Goal: Task Accomplishment & Management: Manage account settings

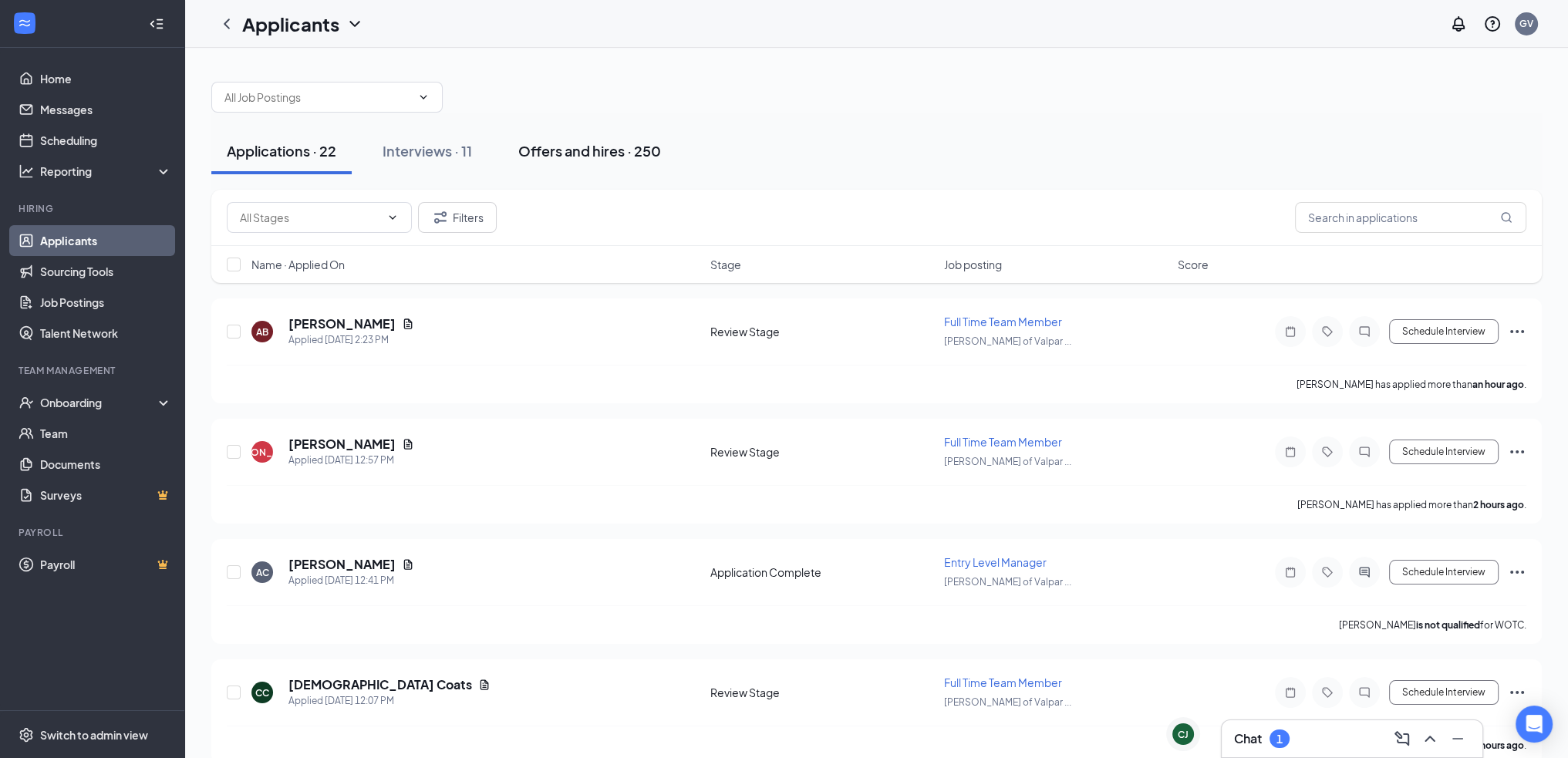
drag, startPoint x: 462, startPoint y: 159, endPoint x: 564, endPoint y: 169, distance: 102.5
click at [462, 159] on div "Interviews · 11" at bounding box center [427, 151] width 90 height 19
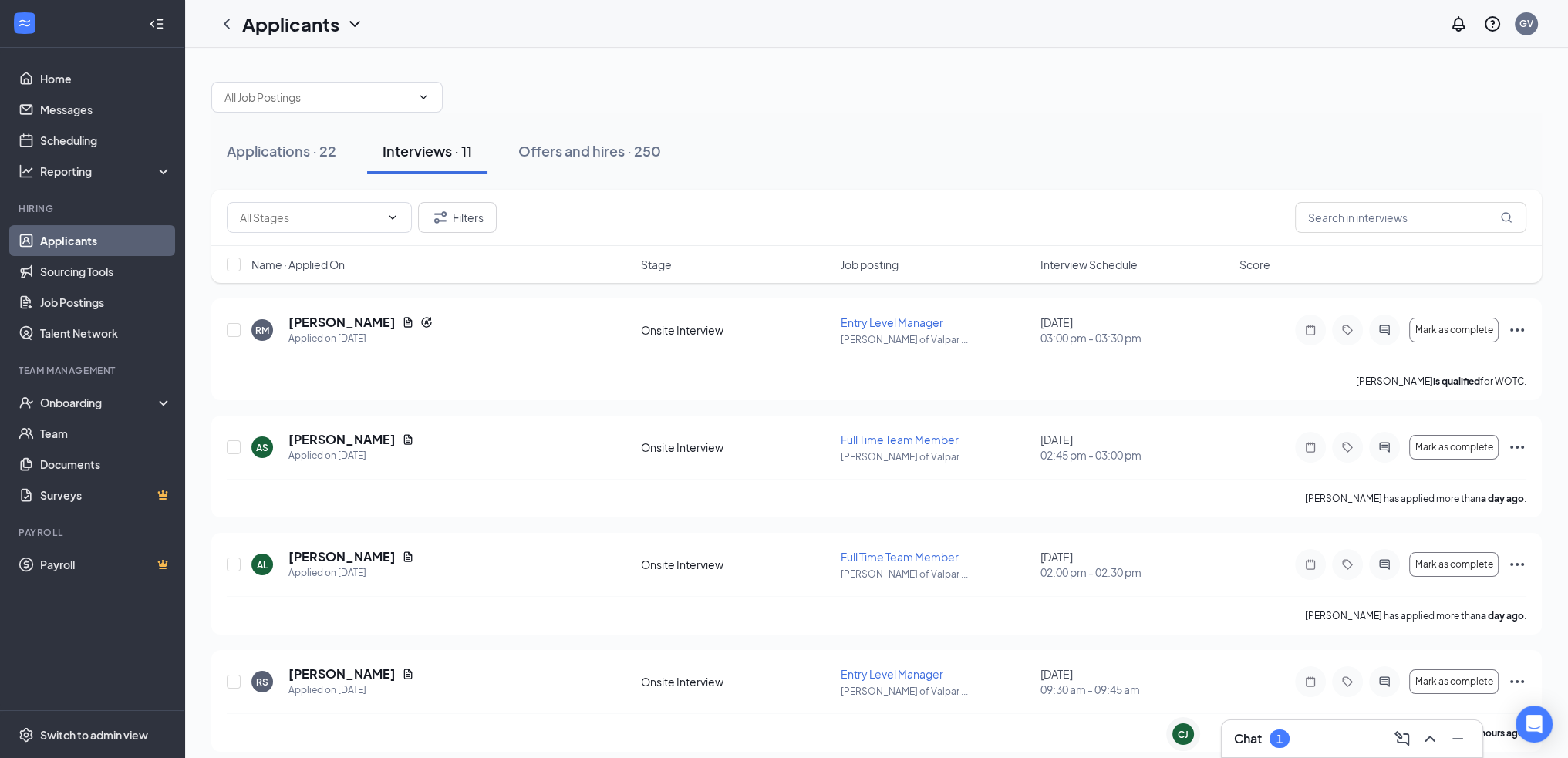
click at [1064, 264] on span "Interview Schedule" at bounding box center [1088, 264] width 97 height 15
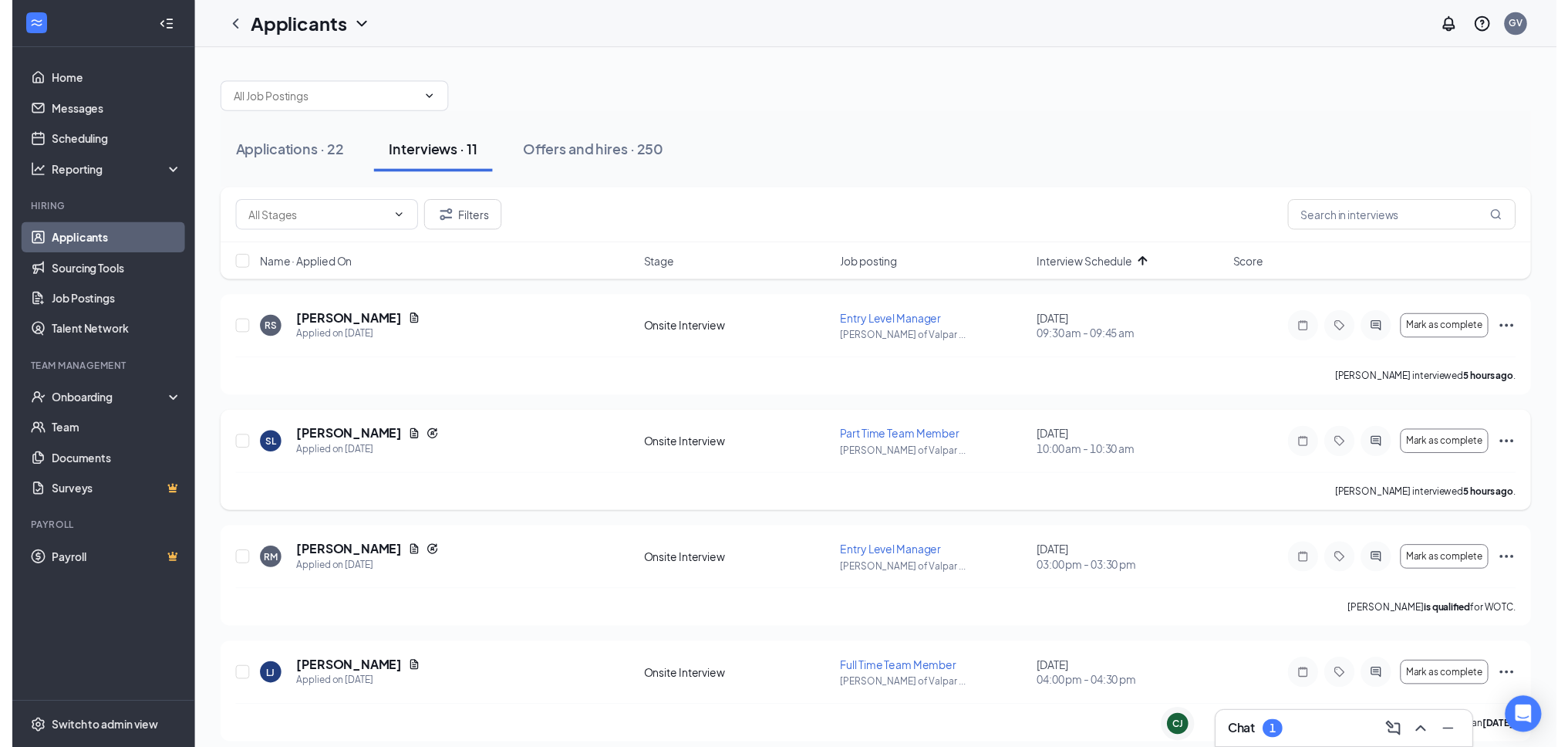
scroll to position [77, 0]
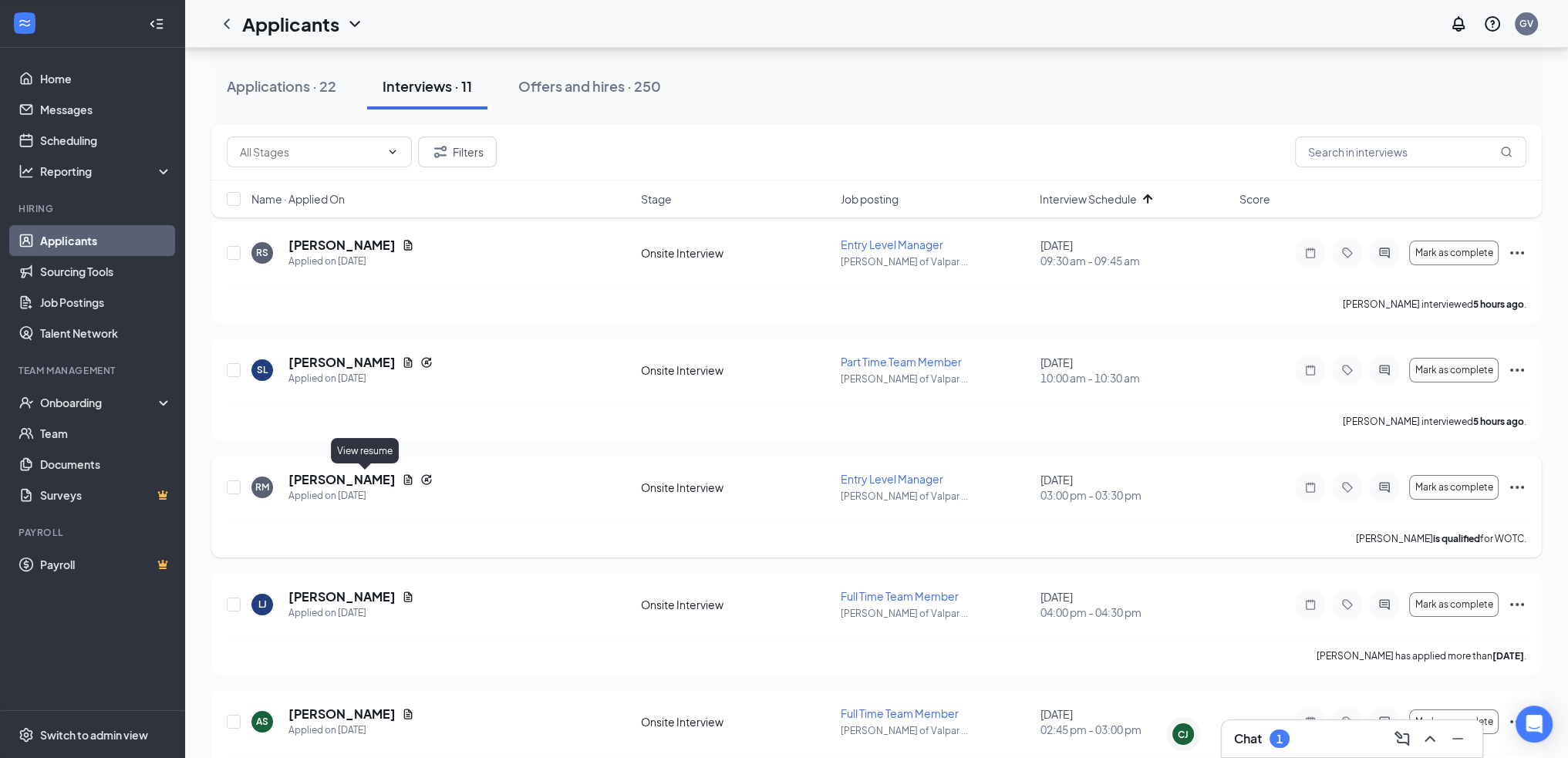
click at [402, 475] on icon "Document" at bounding box center [408, 480] width 13 height 13
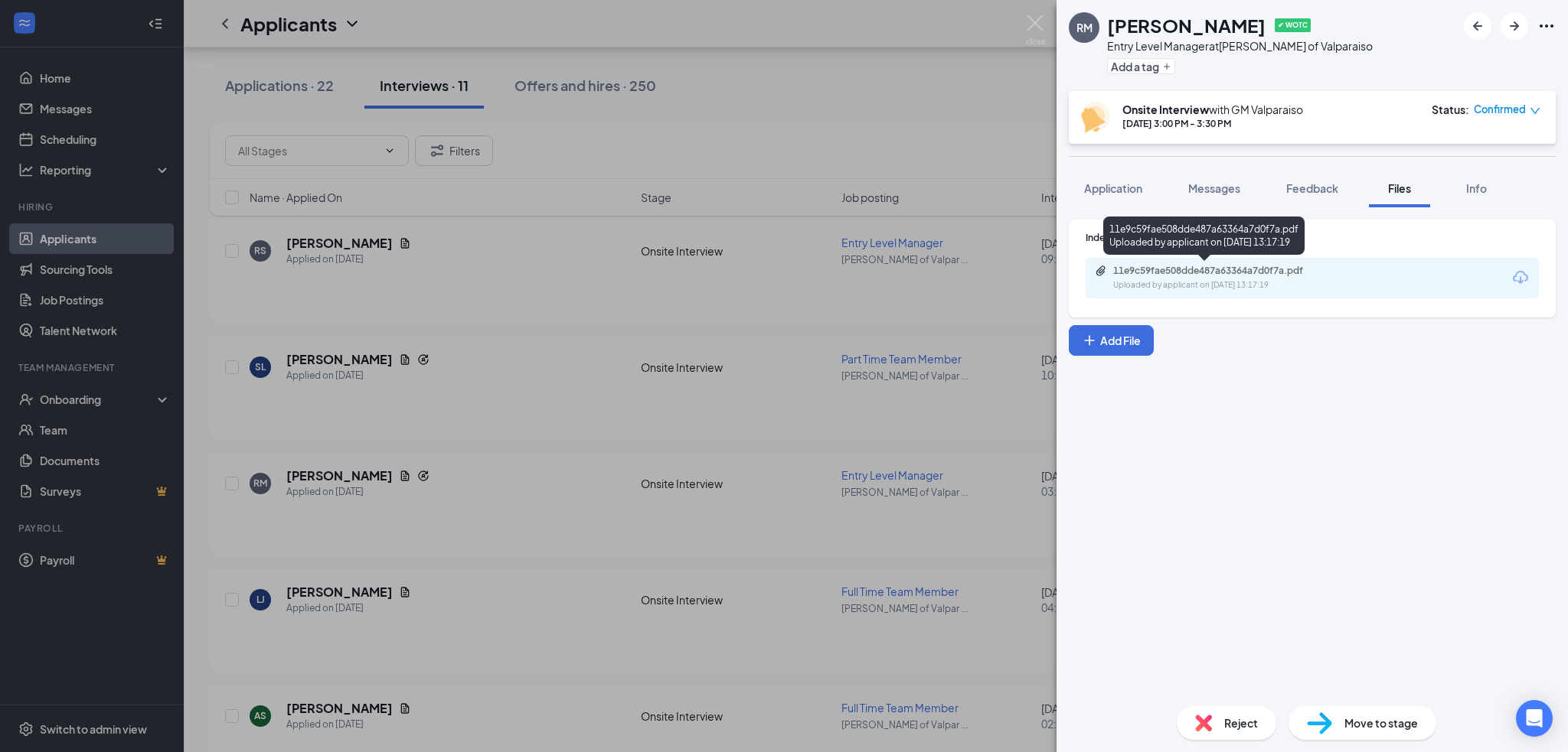
click at [1164, 280] on div "Uploaded by applicant on [DATE] 13:17:19" at bounding box center [1228, 286] width 229 height 13
click at [588, 483] on div "[PERSON_NAME] [PERSON_NAME] ✔ WOTC Entry Level Manager at [PERSON_NAME] of Valp…" at bounding box center [784, 376] width 1568 height 752
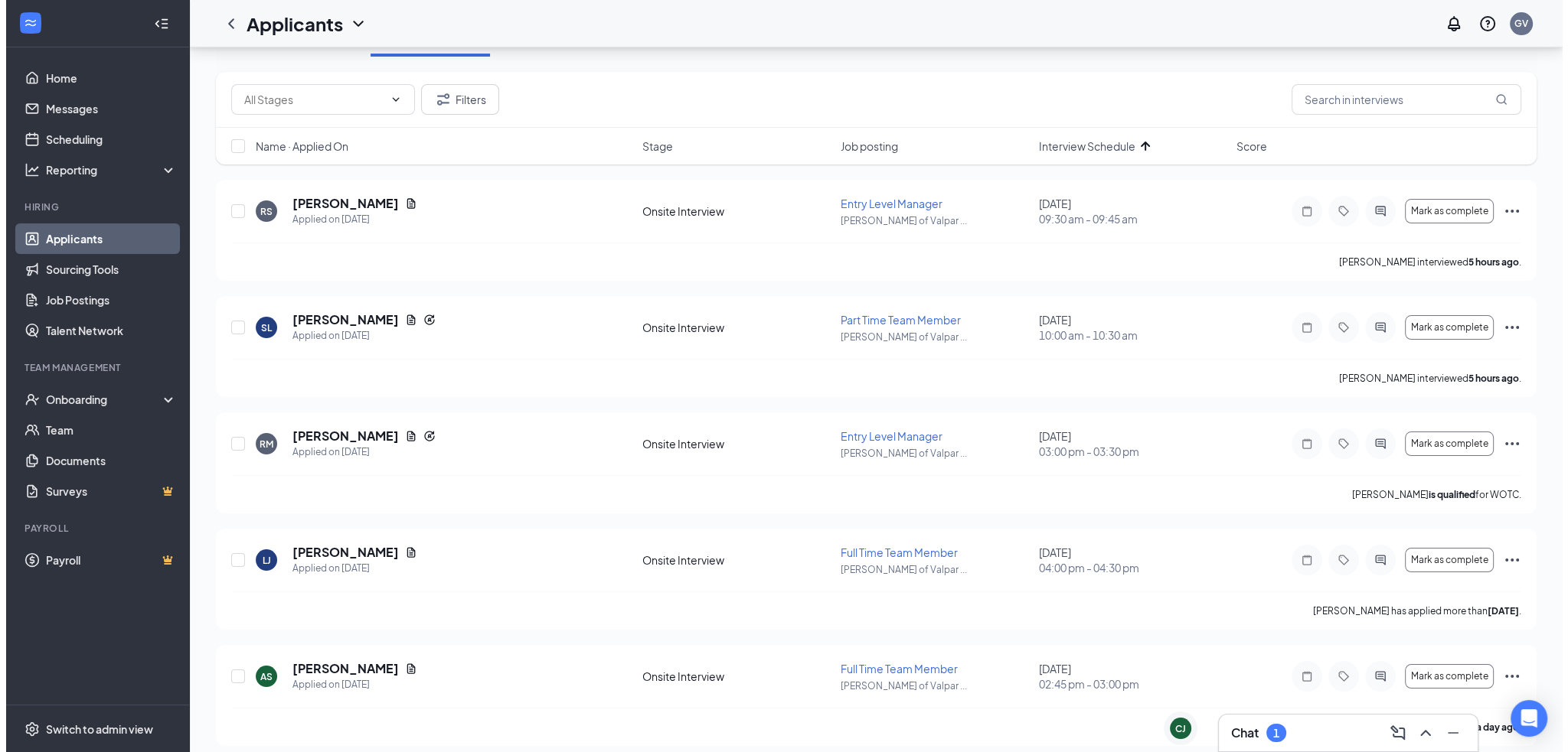
scroll to position [153, 0]
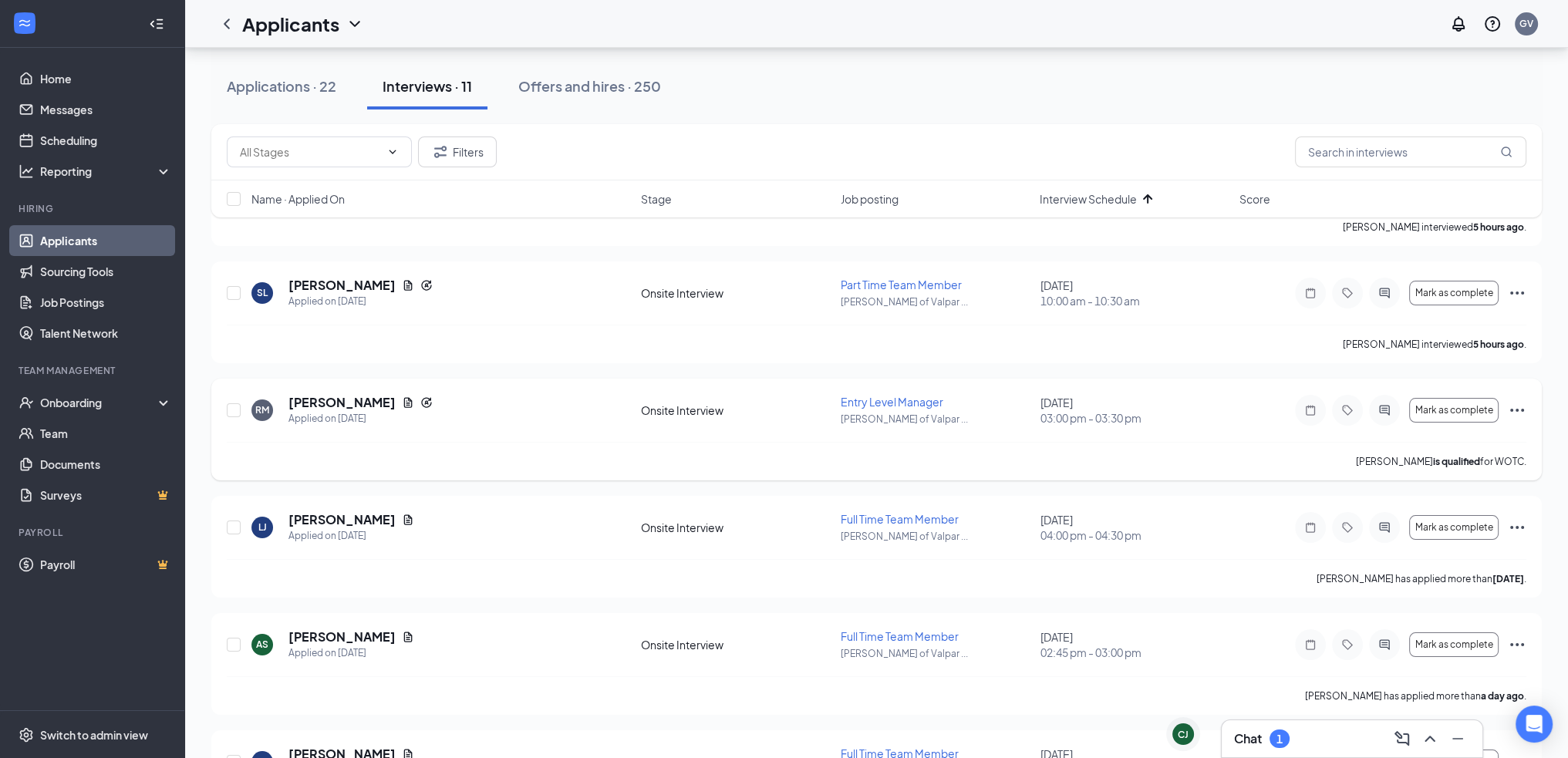
click at [362, 394] on div "[PERSON_NAME]" at bounding box center [360, 402] width 144 height 17
click at [402, 399] on icon "Document" at bounding box center [408, 402] width 13 height 13
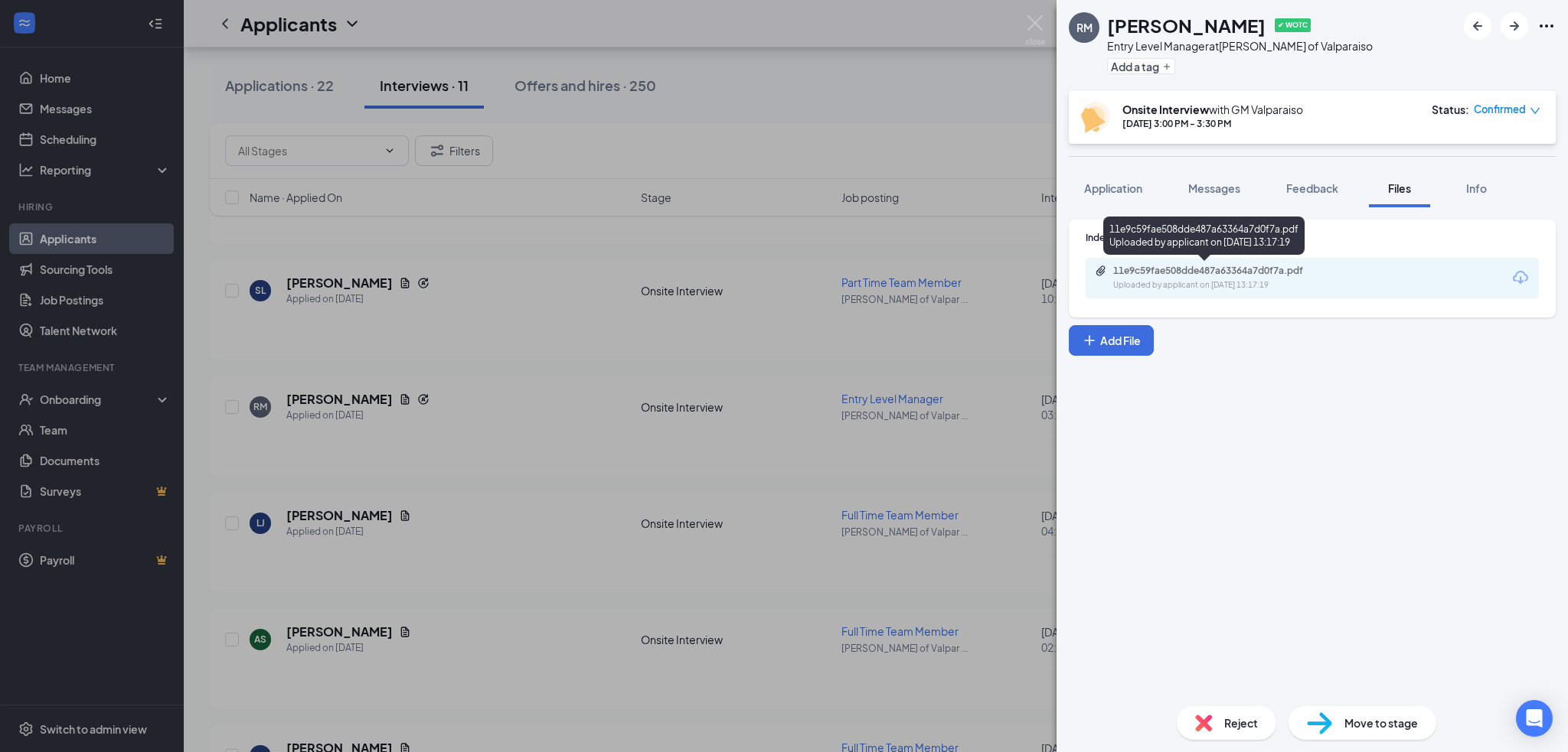
click at [1207, 261] on div "11e9c59fae508dde487a63364a7d0f7a.pdf Uploaded by applicant on [DATE] 13:17:19" at bounding box center [1312, 277] width 453 height 40
click at [1201, 277] on div "11e9c59fae508dde487a63364a7d0f7a.pdf Uploaded by applicant on [DATE] 13:17:19" at bounding box center [1218, 278] width 248 height 27
